Goal: Check status: Check status

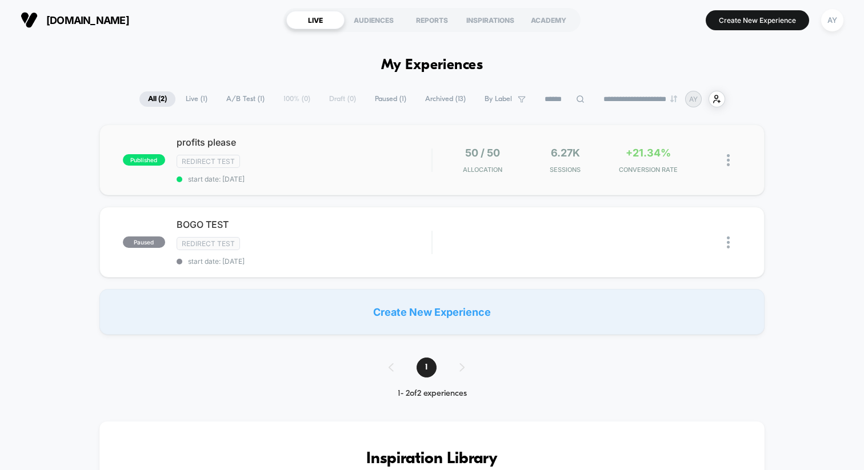
click at [388, 183] on div "published profits please Redirect Test start date: [DATE] 50 / 50 Allocation 6.…" at bounding box center [431, 160] width 665 height 71
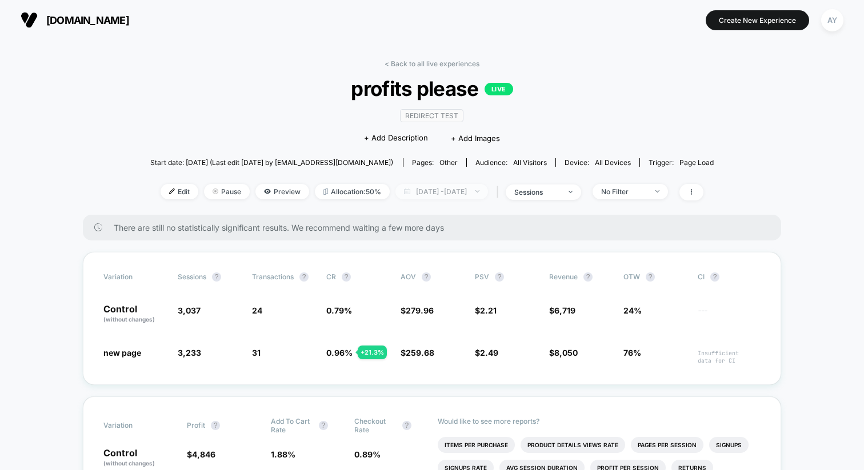
click at [397, 191] on span "[DATE] - [DATE]" at bounding box center [442, 191] width 93 height 15
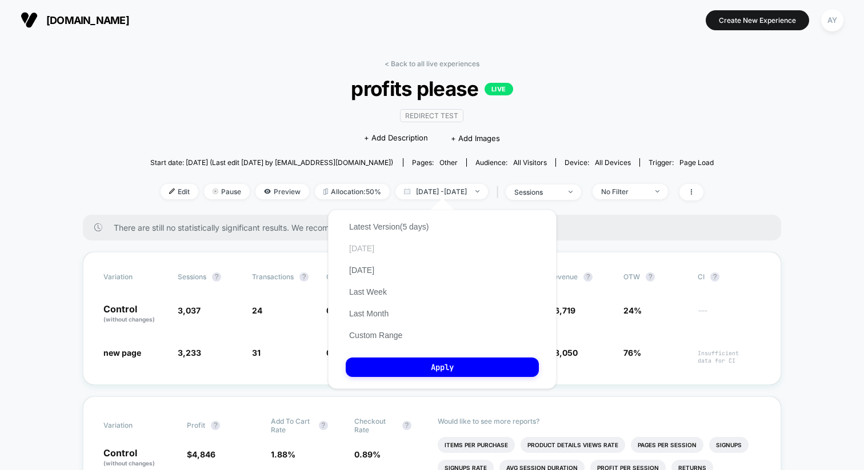
click at [367, 249] on button "[DATE]" at bounding box center [362, 249] width 32 height 10
click at [428, 371] on button "Apply" at bounding box center [442, 367] width 193 height 19
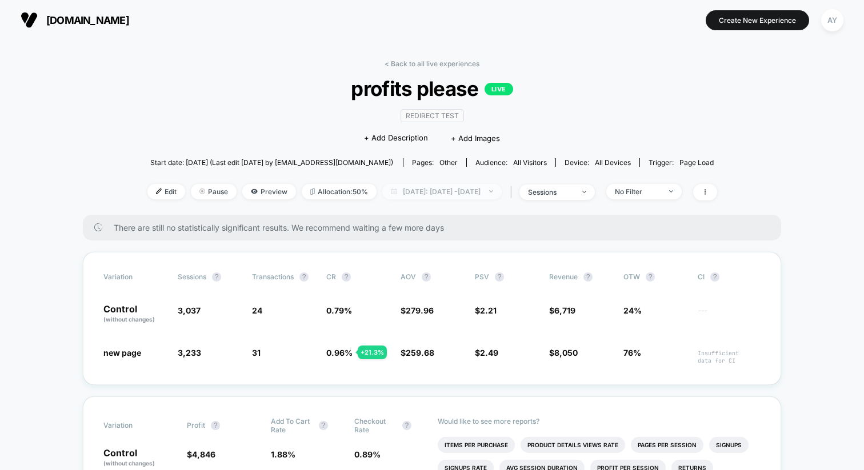
click at [418, 193] on span "[DATE]: [DATE] - [DATE]" at bounding box center [441, 191] width 119 height 15
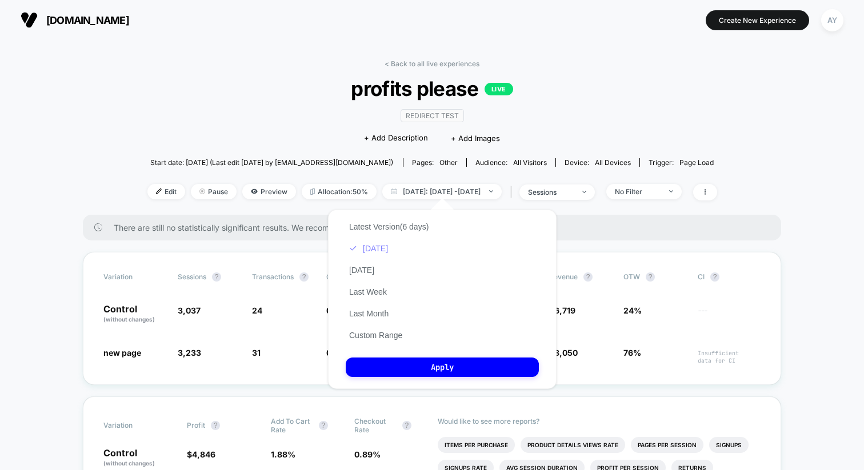
click at [376, 252] on button "[DATE]" at bounding box center [369, 249] width 46 height 10
click at [426, 371] on button "Apply" at bounding box center [442, 367] width 193 height 19
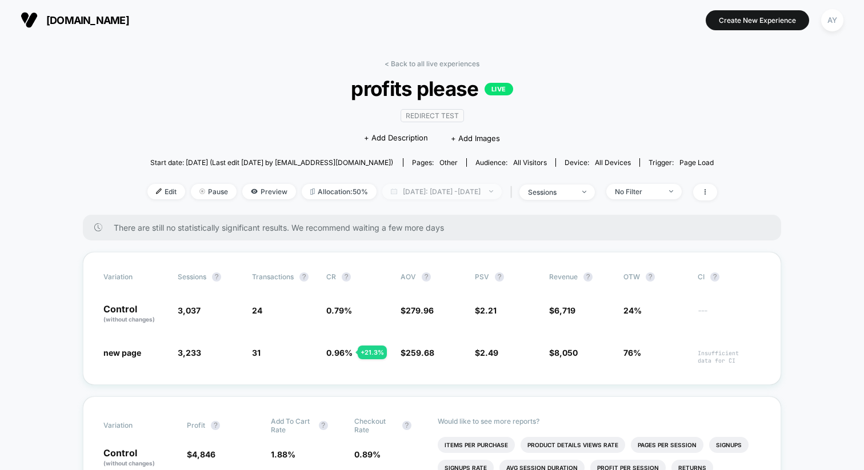
click at [395, 191] on span "[DATE]: [DATE] - [DATE]" at bounding box center [441, 191] width 119 height 15
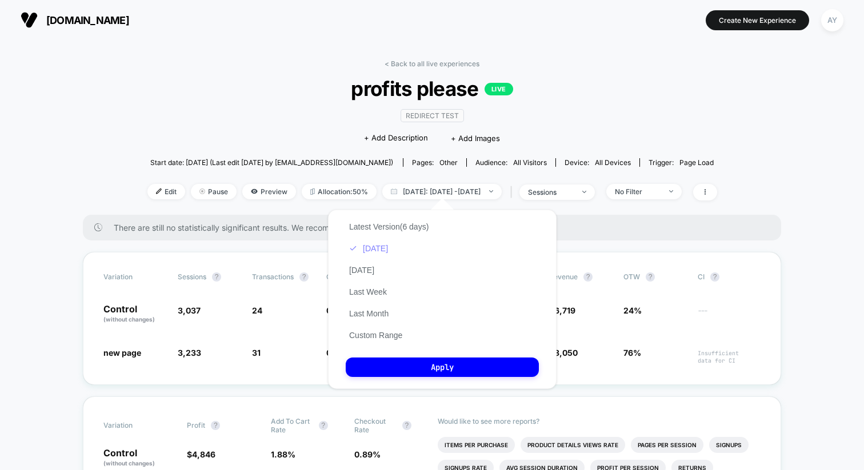
click at [375, 250] on button "[DATE]" at bounding box center [369, 249] width 46 height 10
click at [374, 269] on button "[DATE]" at bounding box center [362, 270] width 32 height 10
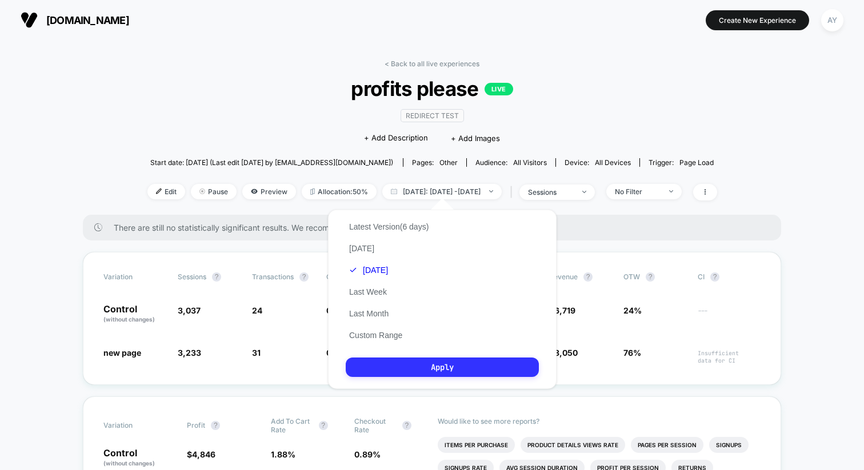
click at [398, 366] on button "Apply" at bounding box center [442, 367] width 193 height 19
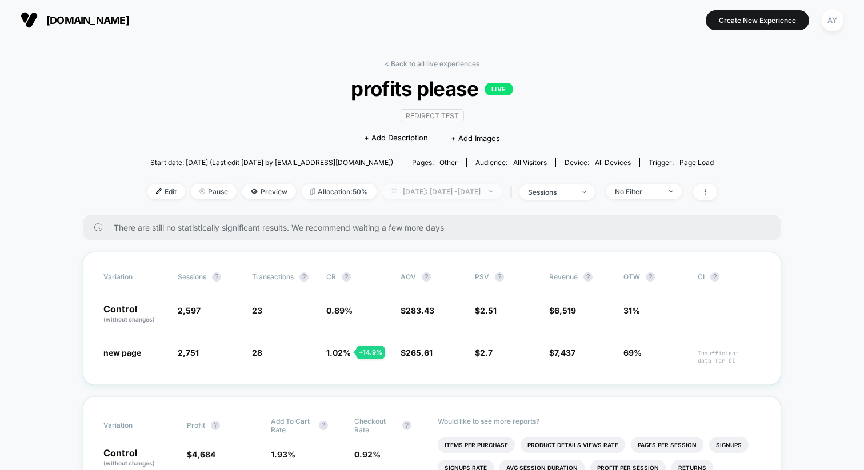
click at [414, 190] on span "[DATE]: [DATE] - [DATE]" at bounding box center [441, 191] width 119 height 15
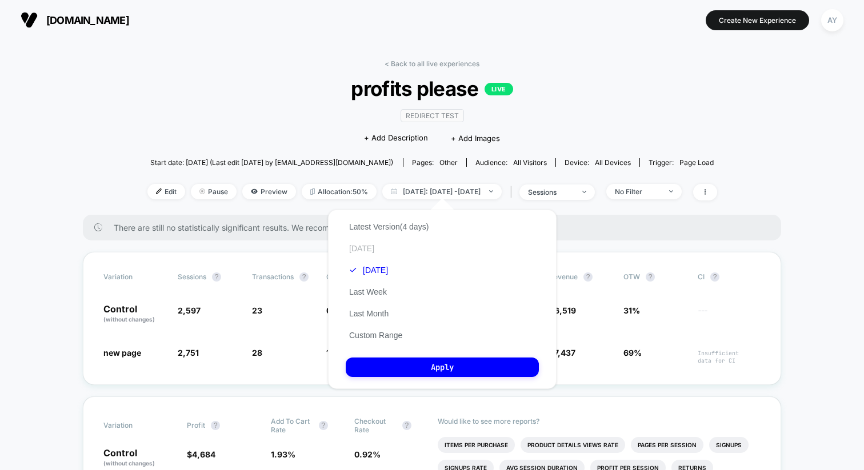
click at [363, 246] on button "[DATE]" at bounding box center [362, 249] width 32 height 10
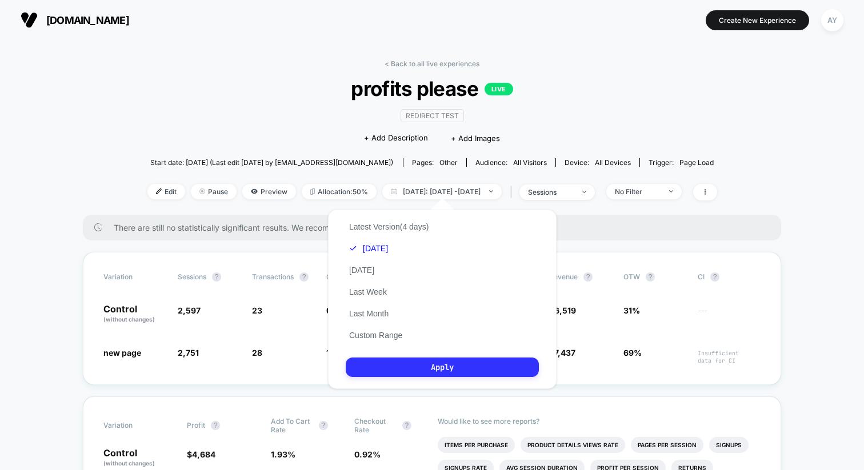
click at [410, 359] on button "Apply" at bounding box center [442, 367] width 193 height 19
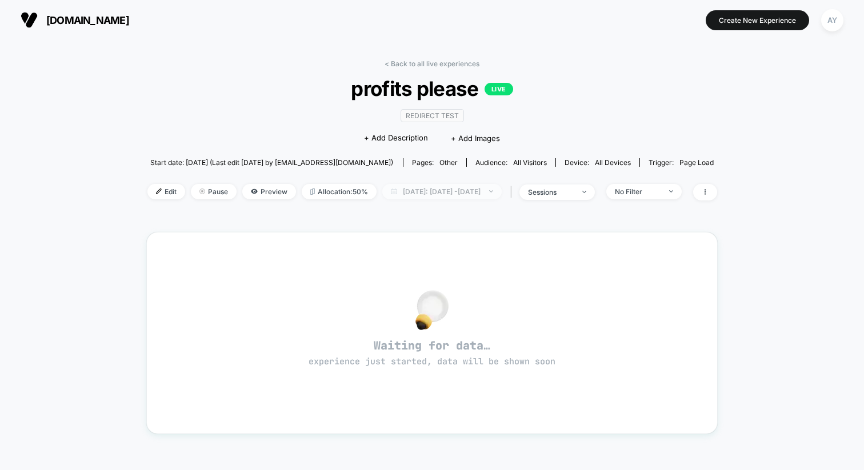
click at [409, 193] on span "[DATE]: [DATE] - [DATE]" at bounding box center [441, 191] width 119 height 15
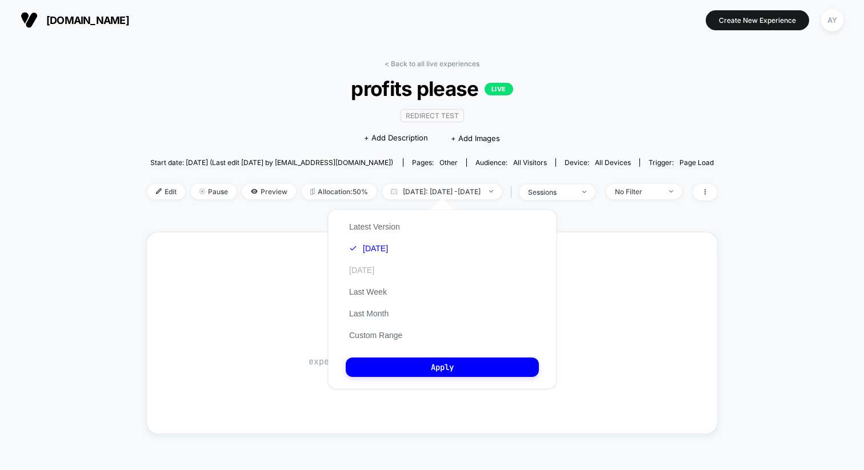
click at [376, 270] on button "[DATE]" at bounding box center [362, 270] width 32 height 10
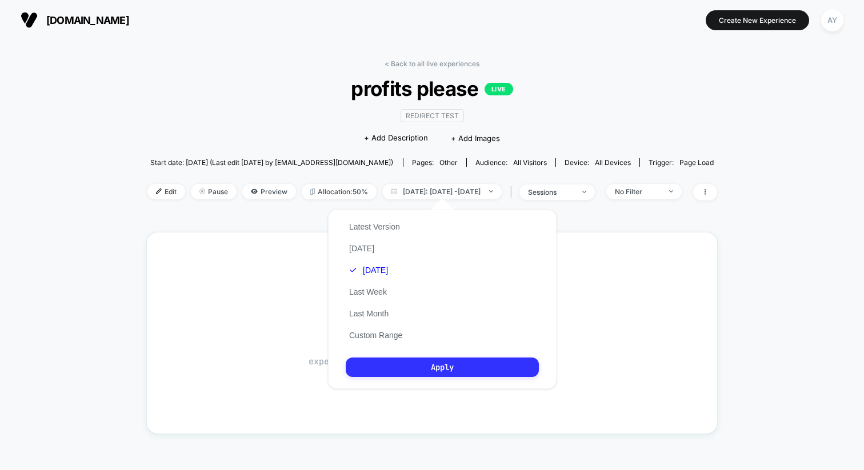
click at [413, 364] on button "Apply" at bounding box center [442, 367] width 193 height 19
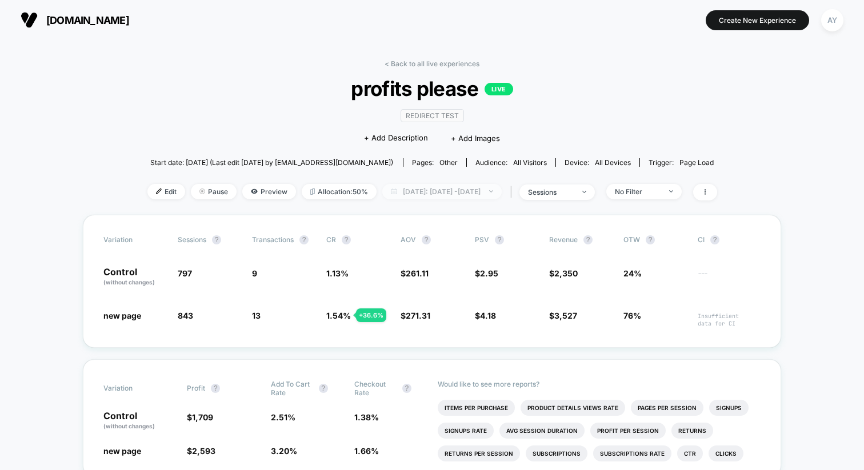
click at [424, 191] on span "[DATE]: [DATE] - [DATE]" at bounding box center [441, 191] width 119 height 15
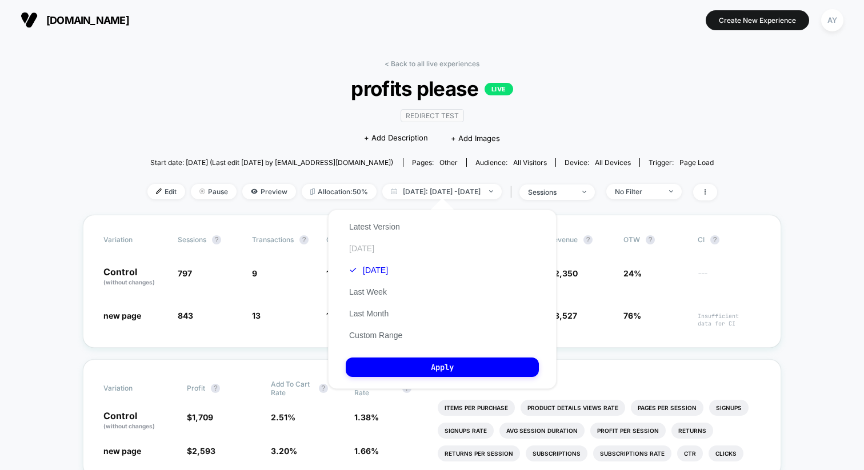
click at [364, 246] on button "[DATE]" at bounding box center [362, 249] width 32 height 10
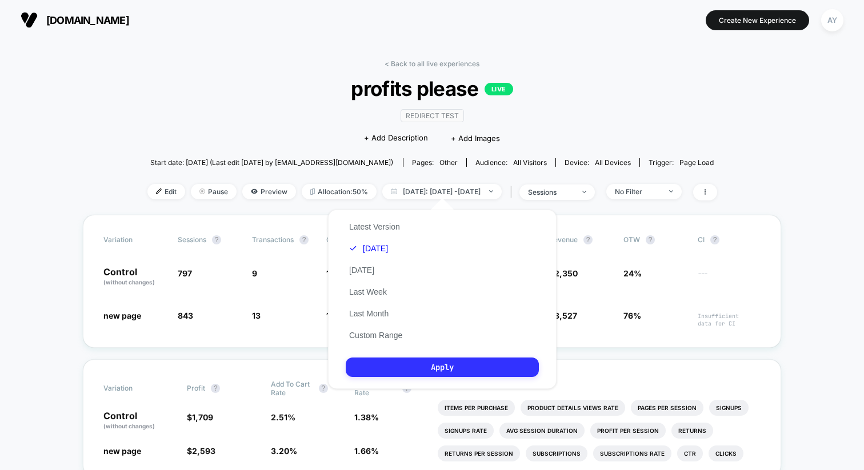
click at [407, 368] on button "Apply" at bounding box center [442, 367] width 193 height 19
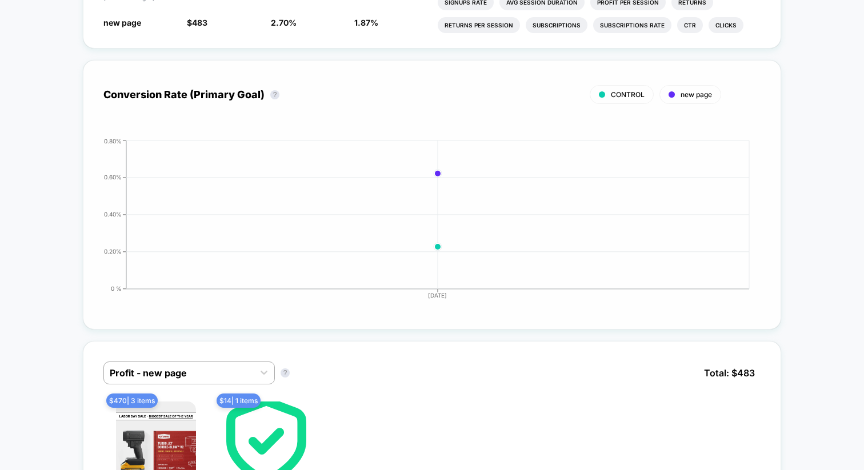
scroll to position [437, 0]
